Goal: Information Seeking & Learning: Learn about a topic

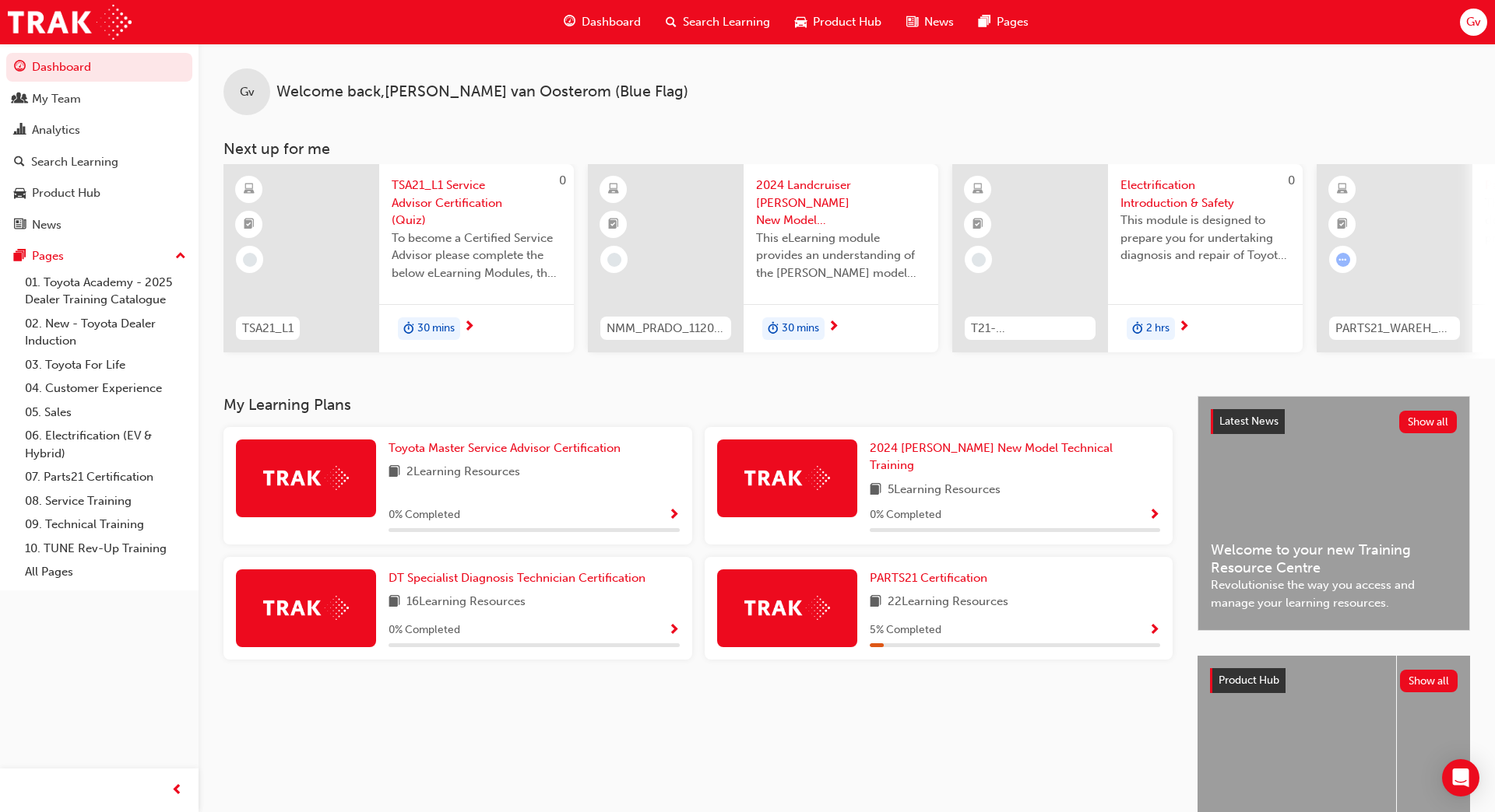
click at [814, 13] on span "Product Hub" at bounding box center [847, 22] width 68 height 18
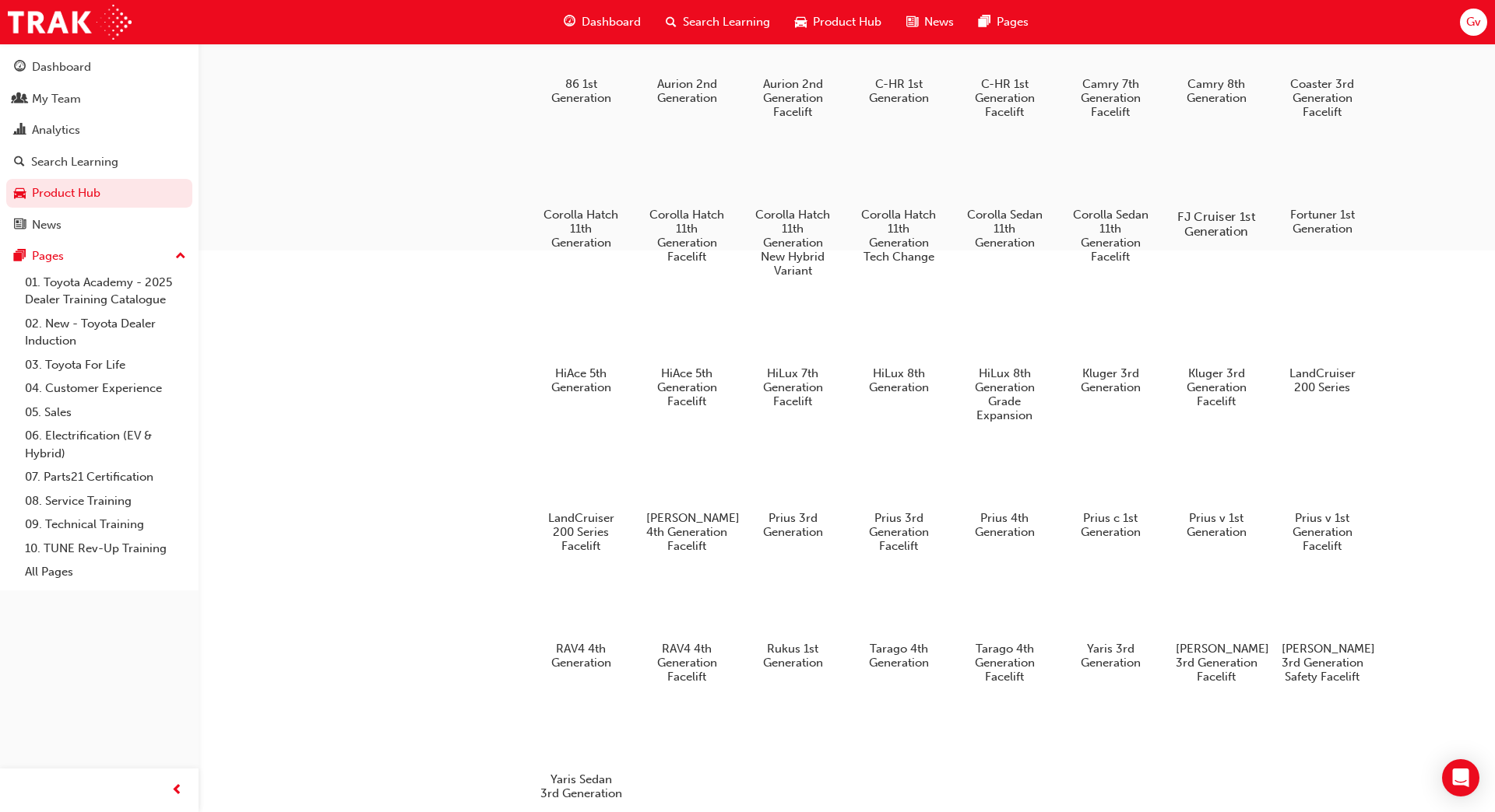
scroll to position [671, 0]
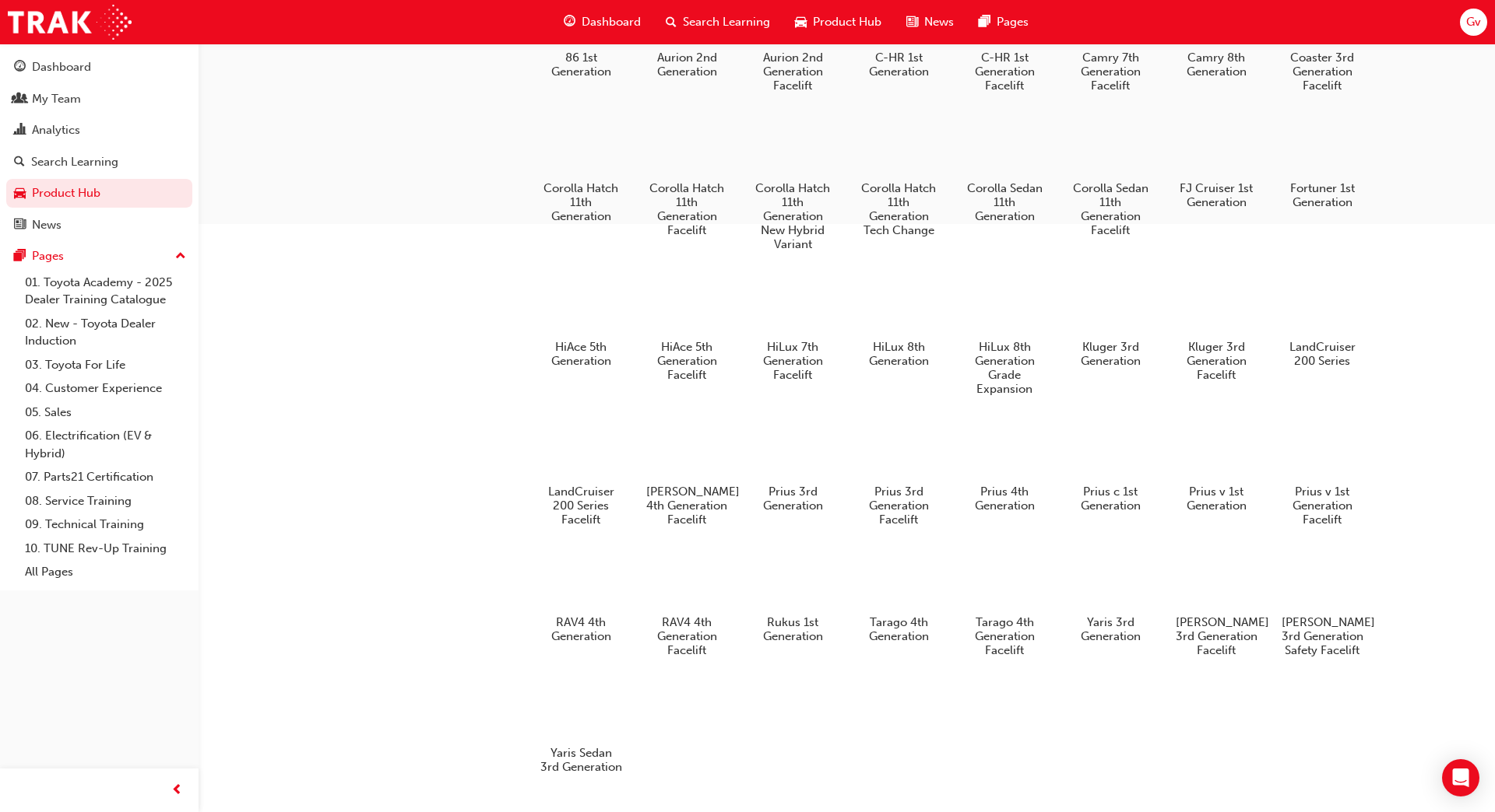
click at [663, 717] on div "86 1st Generation Aurion 2nd Generation Aurion 2nd Generation Facelift C-HR 1st…" at bounding box center [976, 387] width 885 height 812
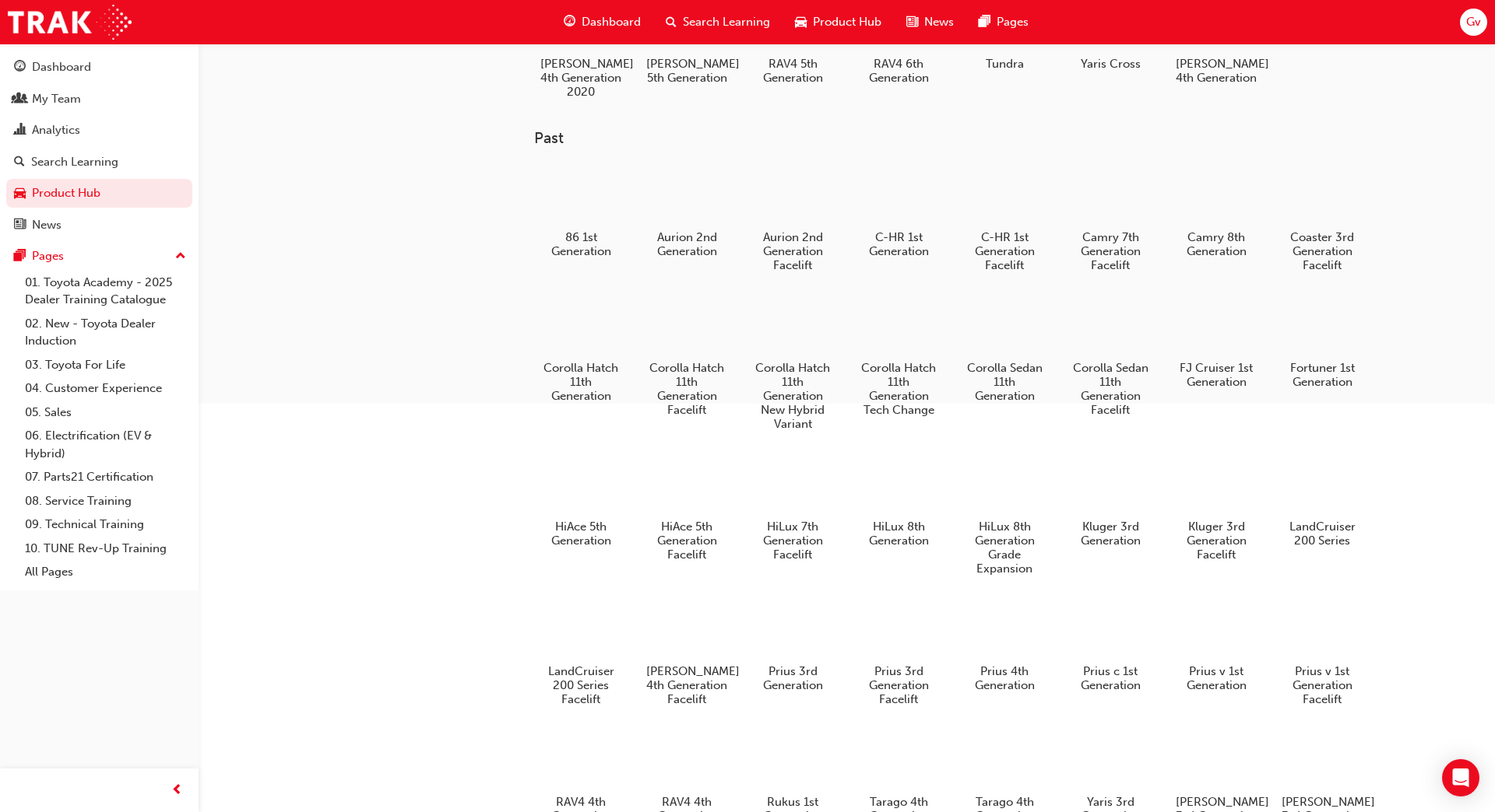
scroll to position [496, 0]
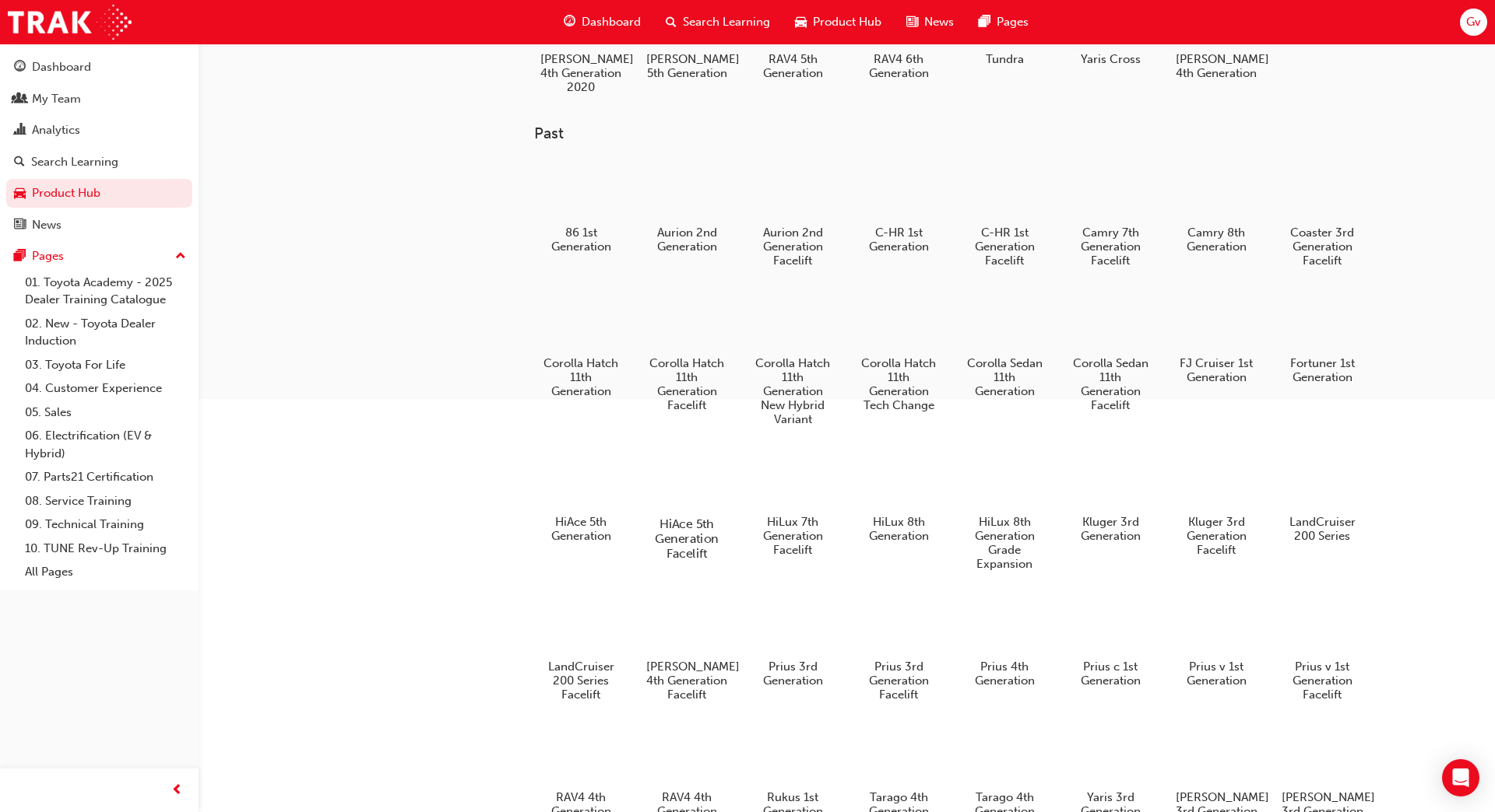
click at [682, 486] on div at bounding box center [687, 478] width 87 height 62
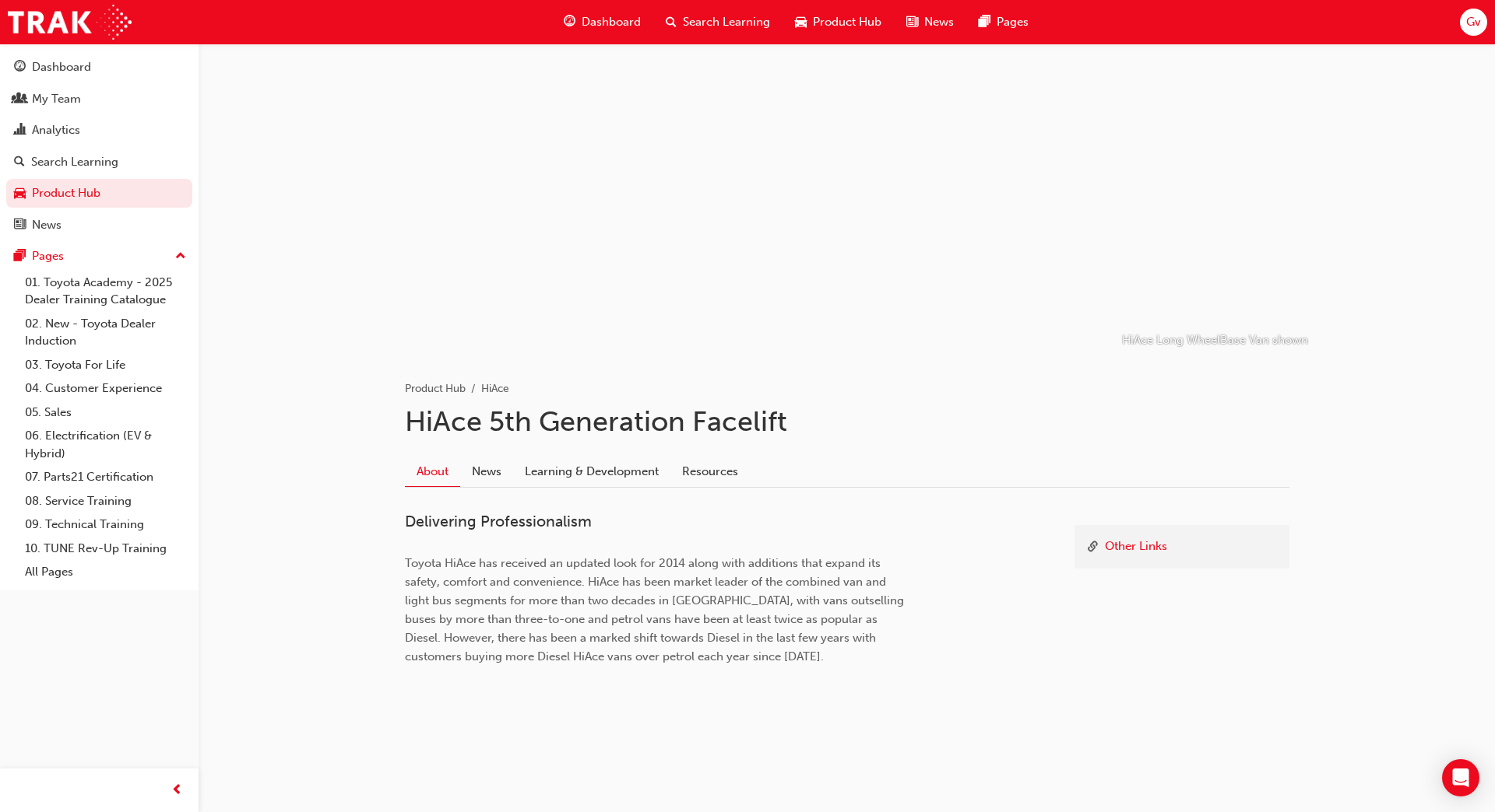
click at [837, 32] on div "Product Hub" at bounding box center [838, 22] width 112 height 32
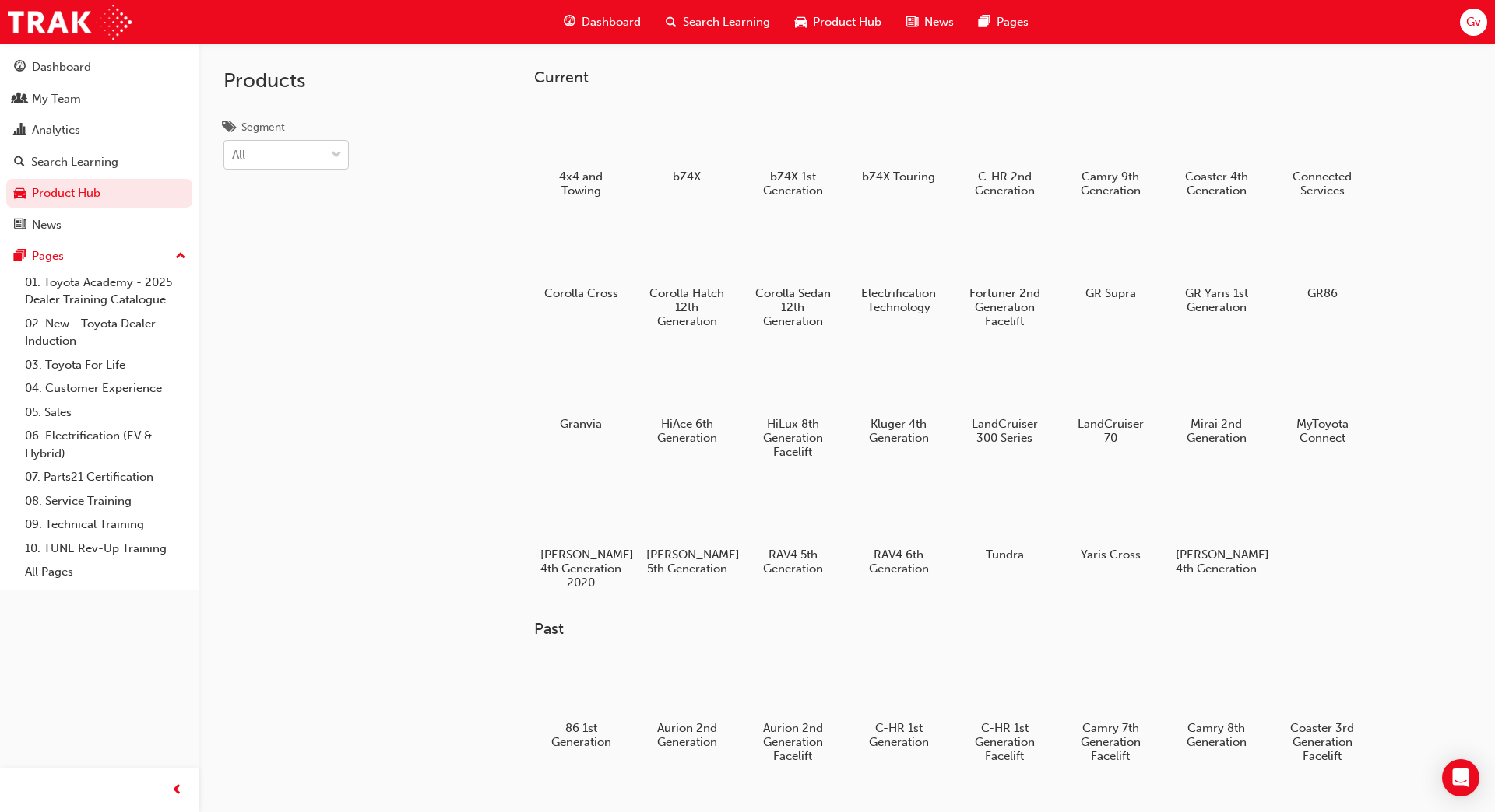
click at [331, 151] on span "down-icon" at bounding box center [336, 156] width 11 height 20
click at [234, 151] on input "Segment All" at bounding box center [233, 155] width 2 height 13
click at [436, 270] on div "Products Segment option Utes/Vans focused, 7 of 7. 7 results available. Use Up …" at bounding box center [328, 449] width 259 height 812
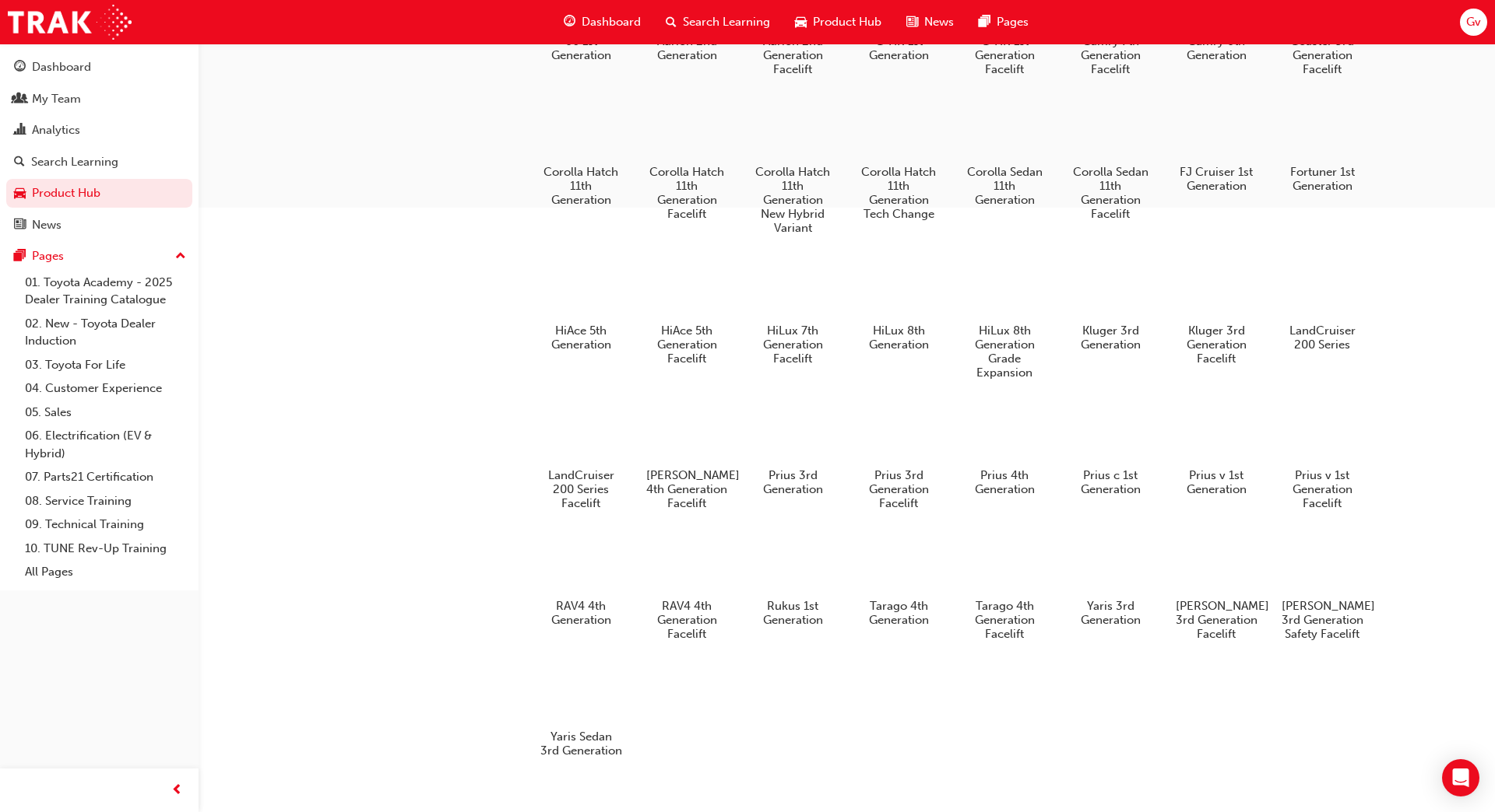
scroll to position [726, 0]
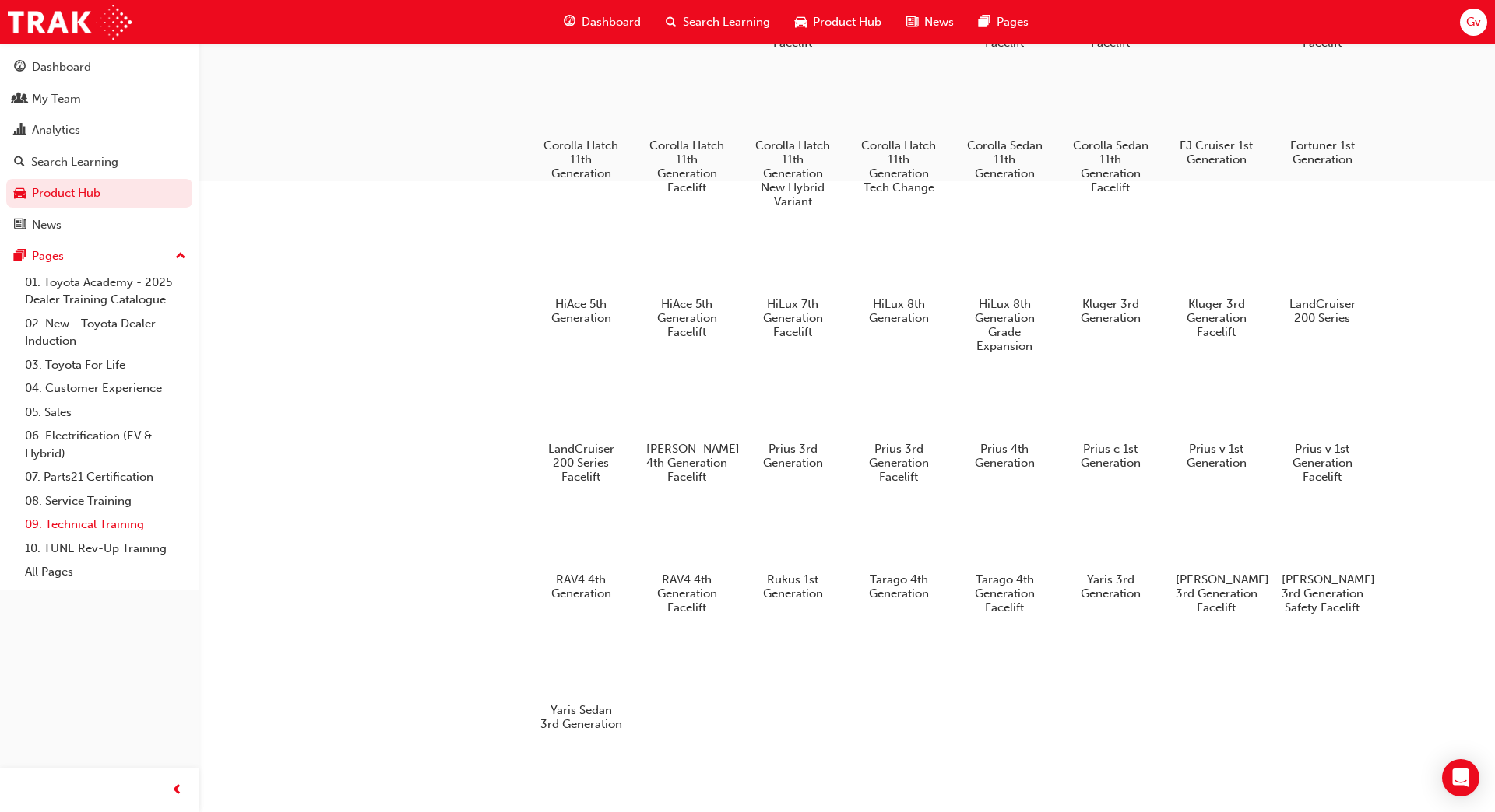
click at [128, 527] on link "09. Technical Training" at bounding box center [105, 524] width 174 height 24
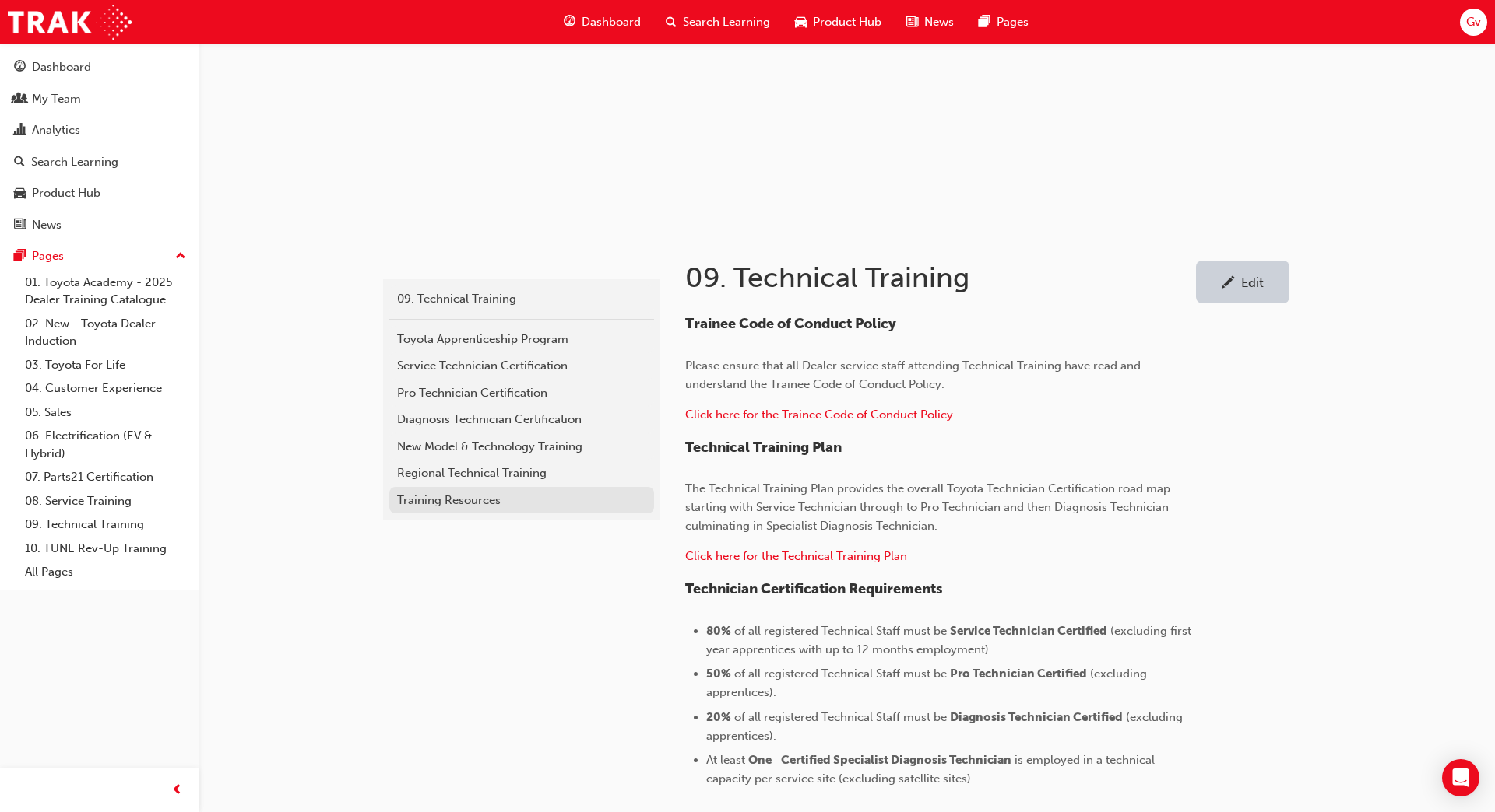
scroll to position [127, 0]
click at [500, 423] on div "Diagnosis Technician Certification" at bounding box center [521, 418] width 249 height 18
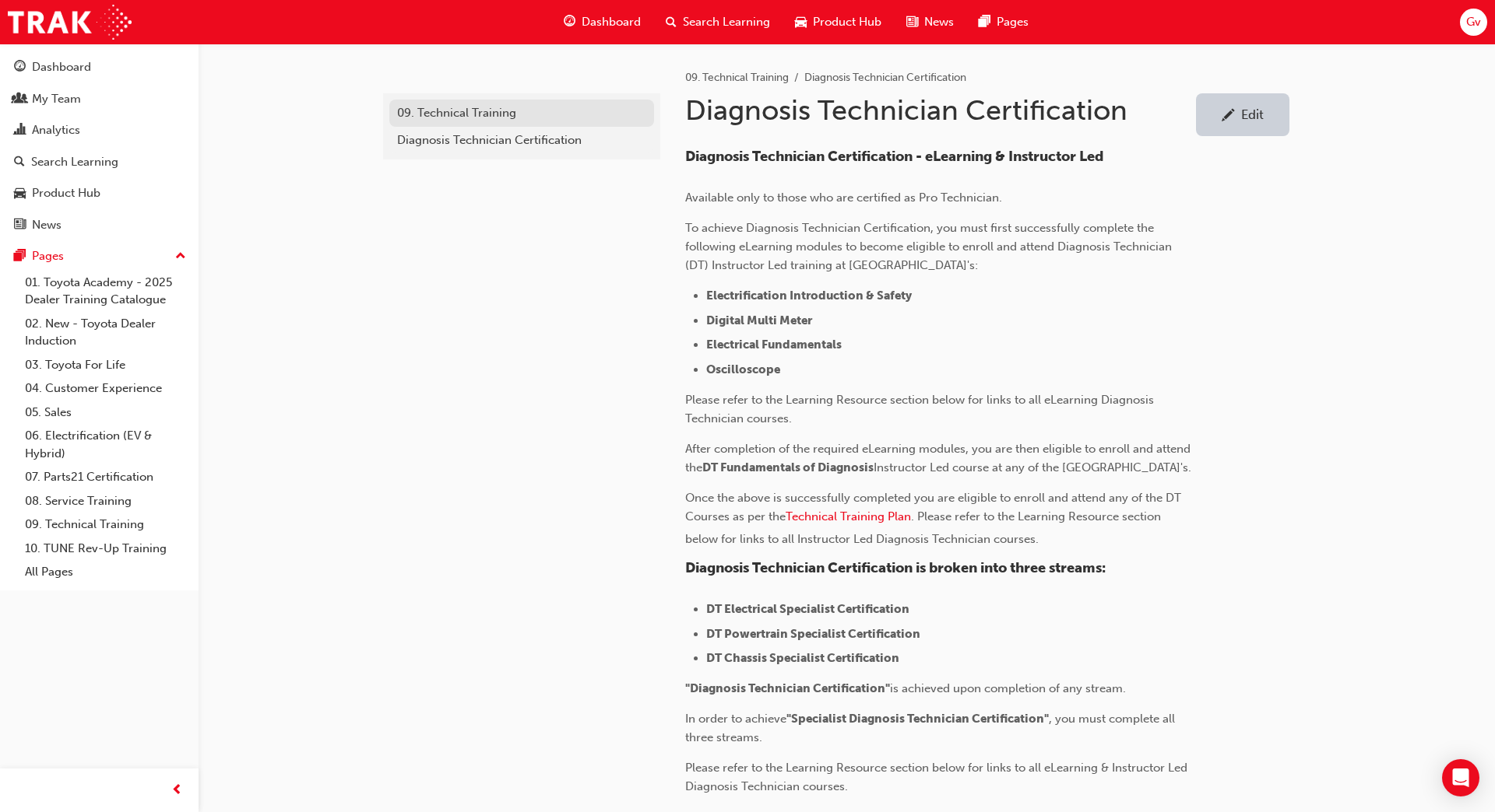
click at [509, 107] on div "09. Technical Training" at bounding box center [521, 113] width 249 height 18
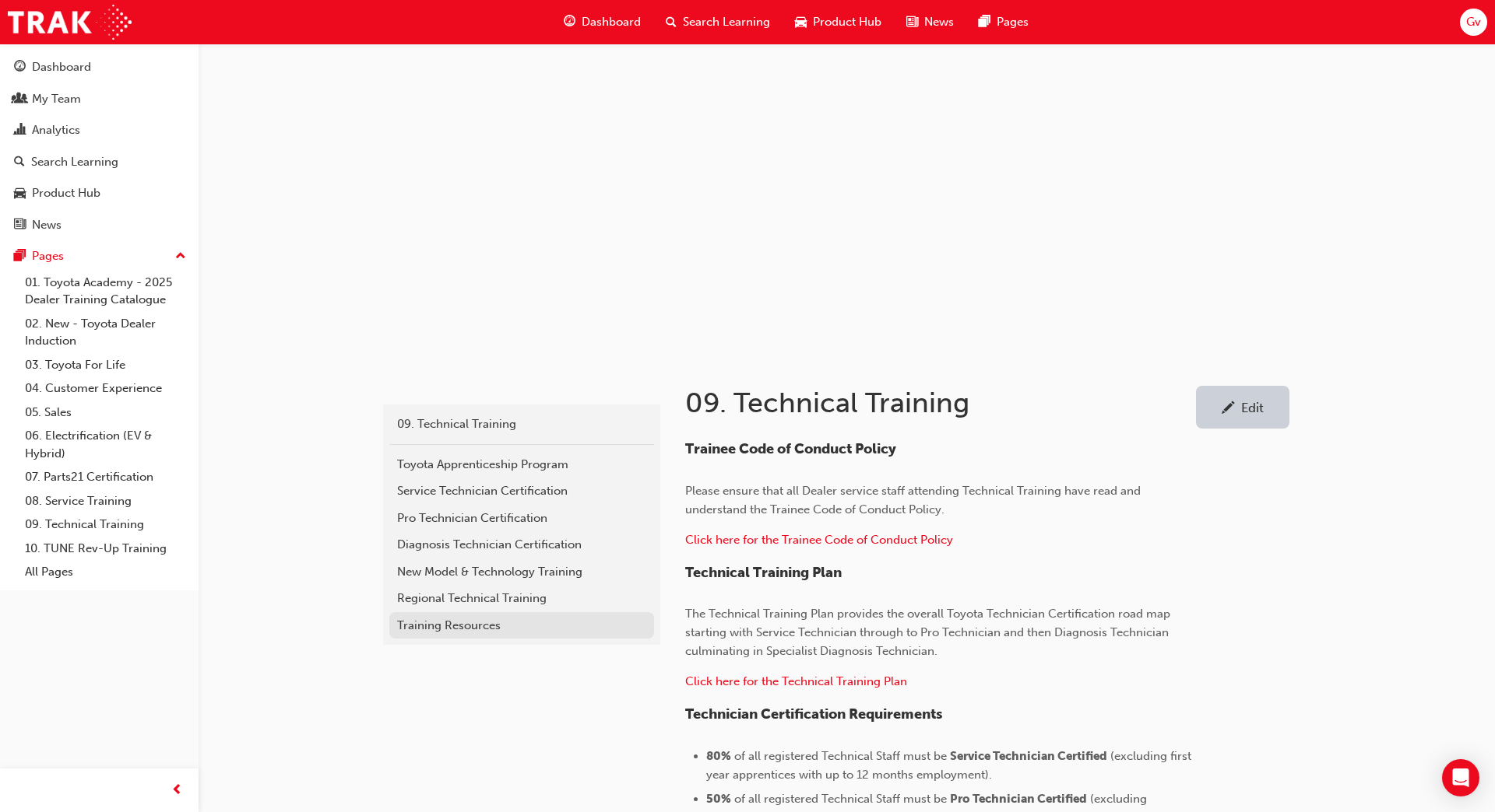
click at [451, 631] on div "Training Resources" at bounding box center [521, 626] width 249 height 18
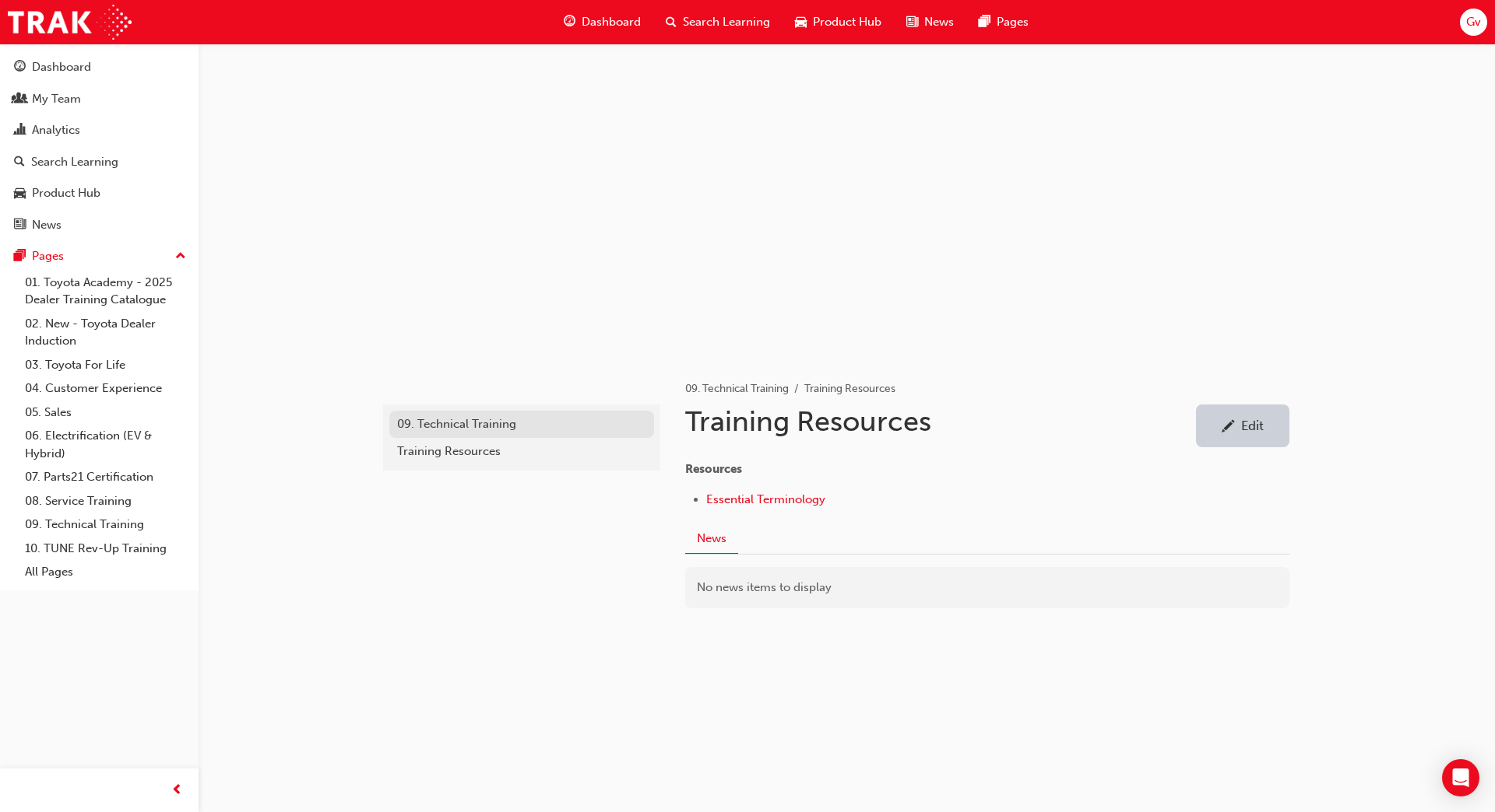
click at [524, 431] on div "09. Technical Training" at bounding box center [521, 424] width 249 height 18
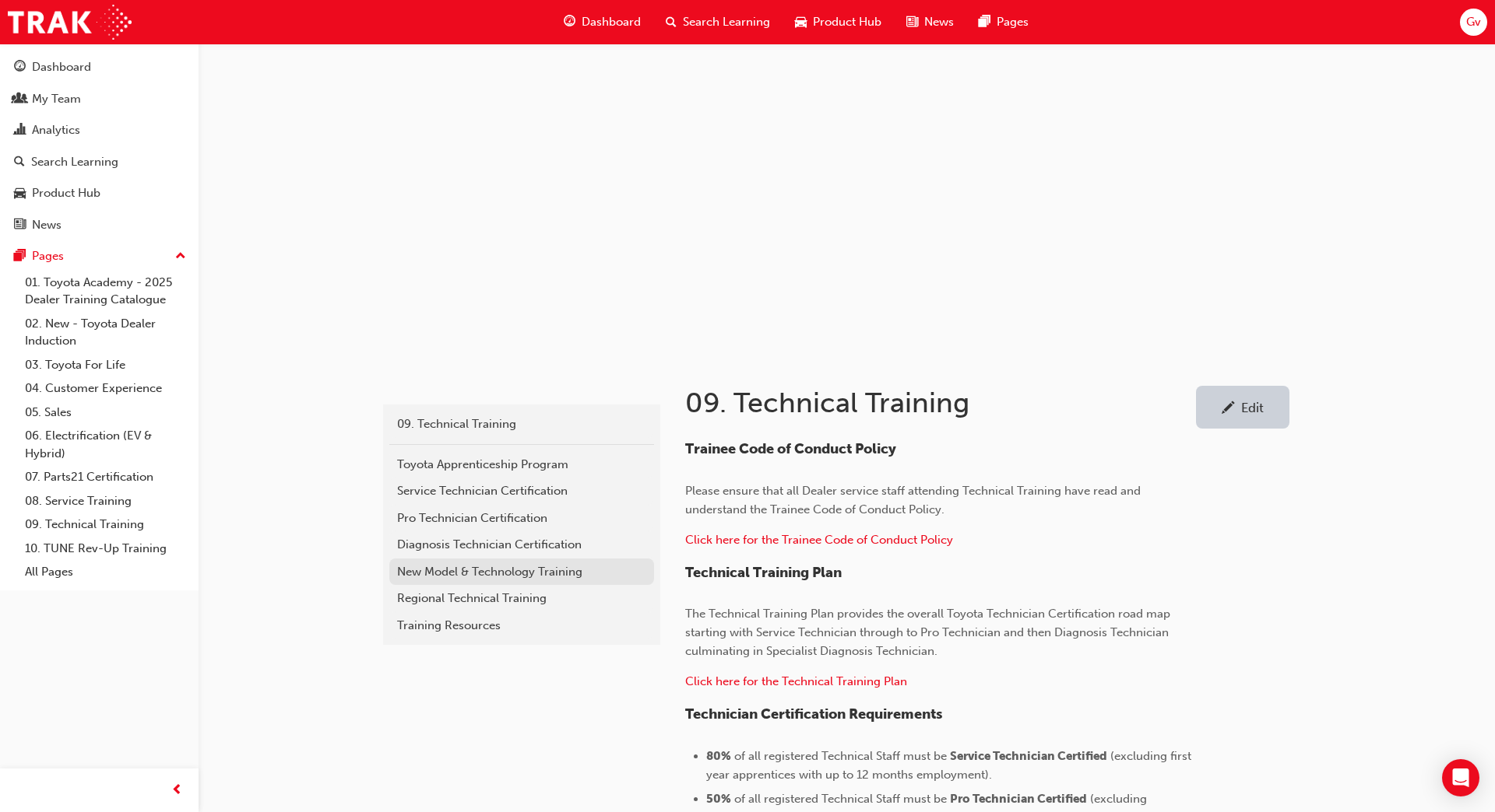
click at [539, 560] on link "New Model & Technology Training" at bounding box center [522, 572] width 265 height 27
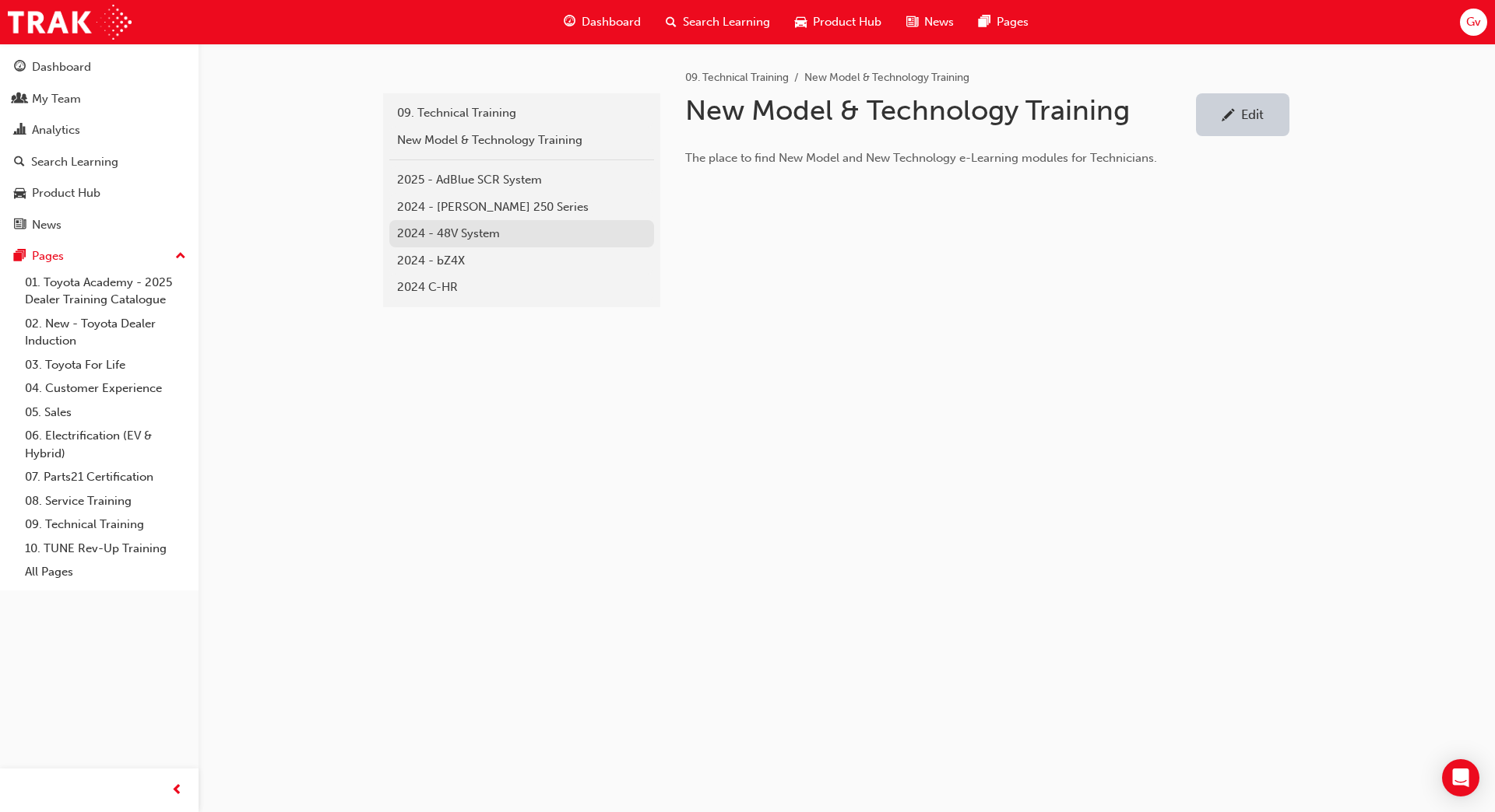
click at [464, 231] on div "2024 - 48V System" at bounding box center [521, 234] width 249 height 18
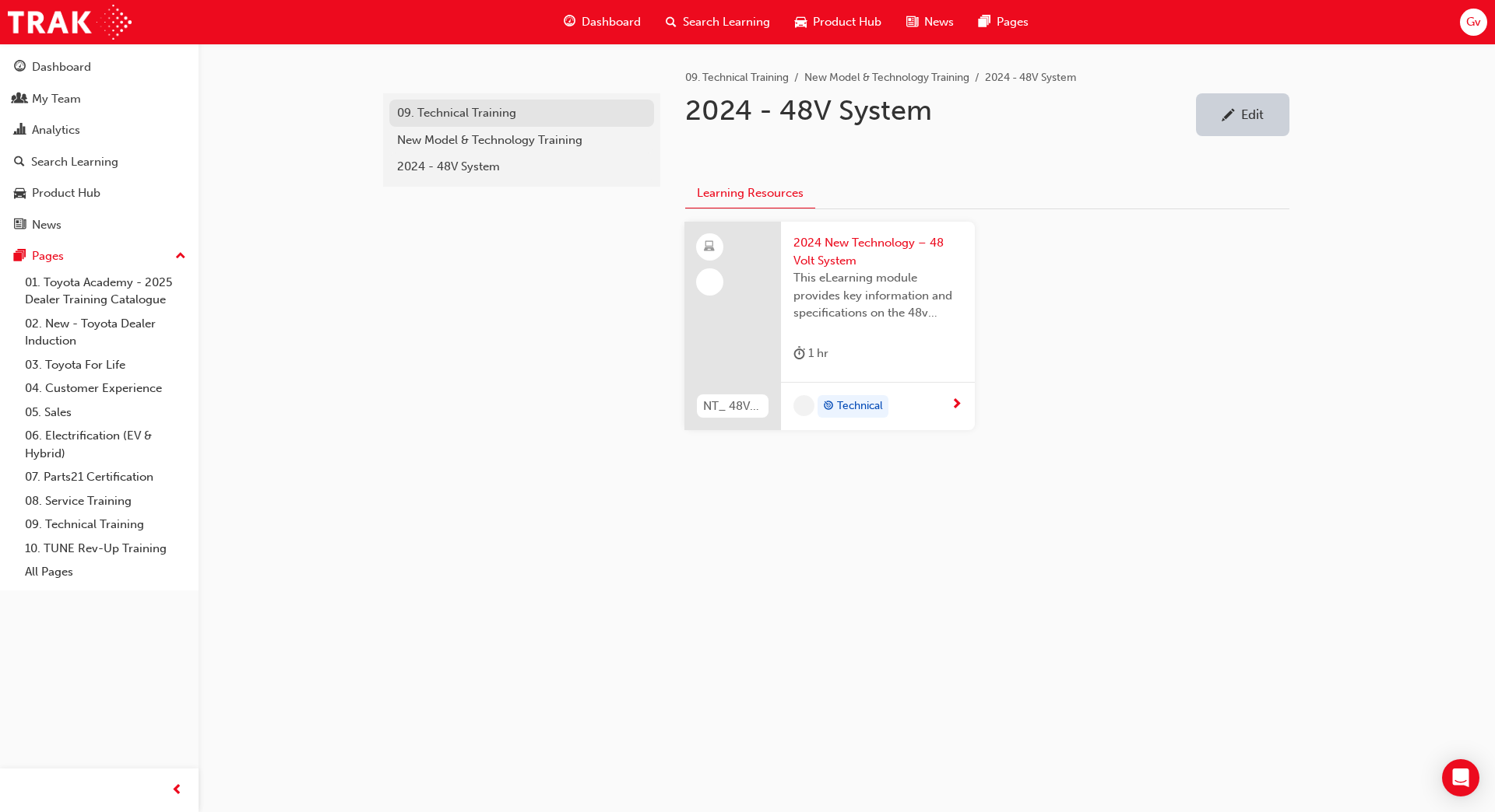
click at [506, 102] on link "09. Technical Training" at bounding box center [522, 113] width 265 height 27
